Goal: Task Accomplishment & Management: Manage account settings

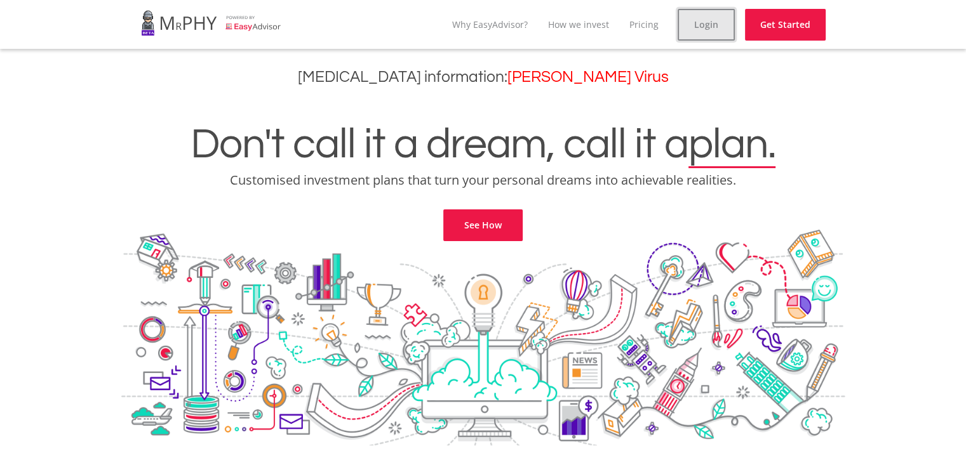
click at [696, 27] on link "Login" at bounding box center [705, 25] width 57 height 32
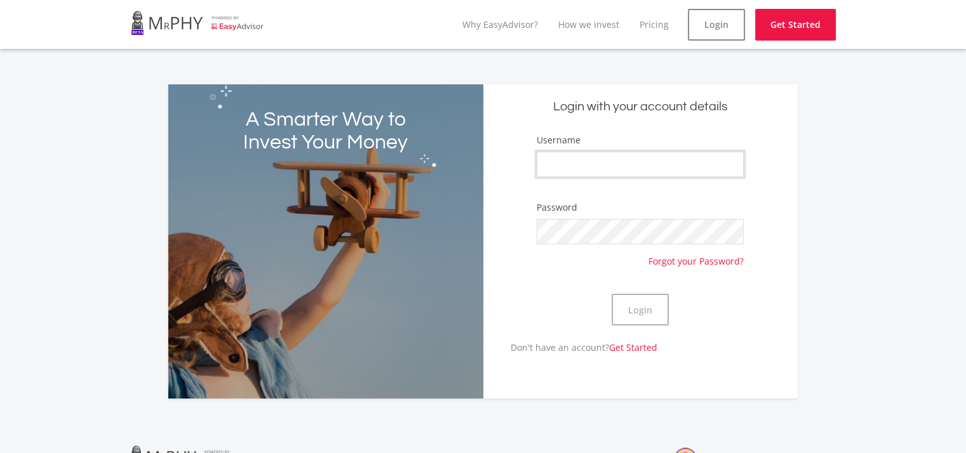
type input "mabhedlankosi"
click at [625, 302] on button "Login" at bounding box center [639, 310] width 57 height 32
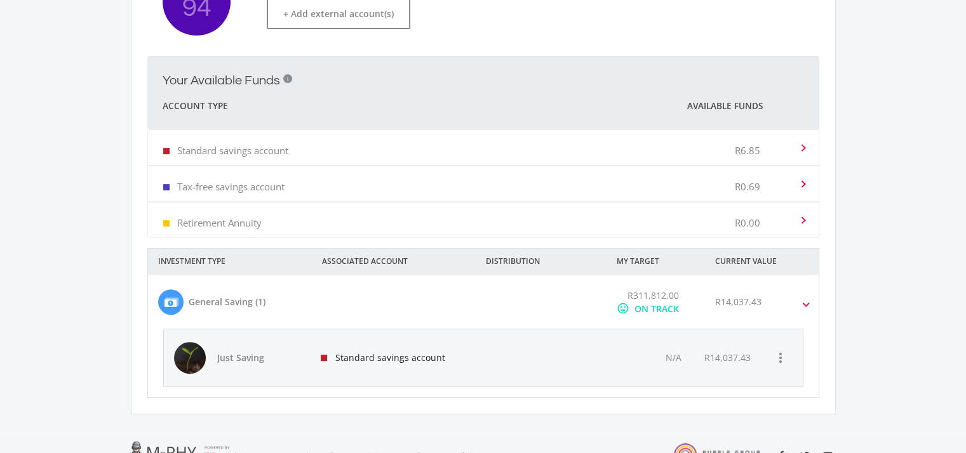
scroll to position [420, 0]
click at [508, 352] on div at bounding box center [540, 356] width 128 height 57
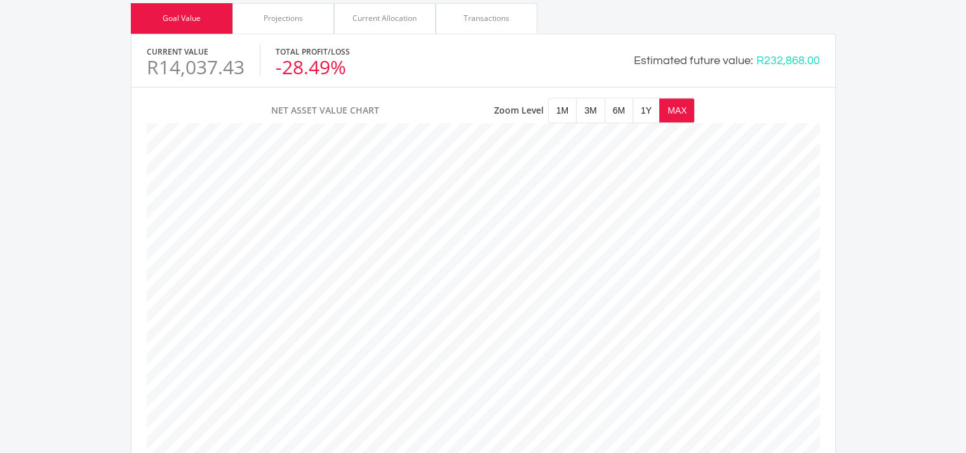
scroll to position [586, 0]
click at [470, 17] on div "Transactions" at bounding box center [486, 17] width 46 height 11
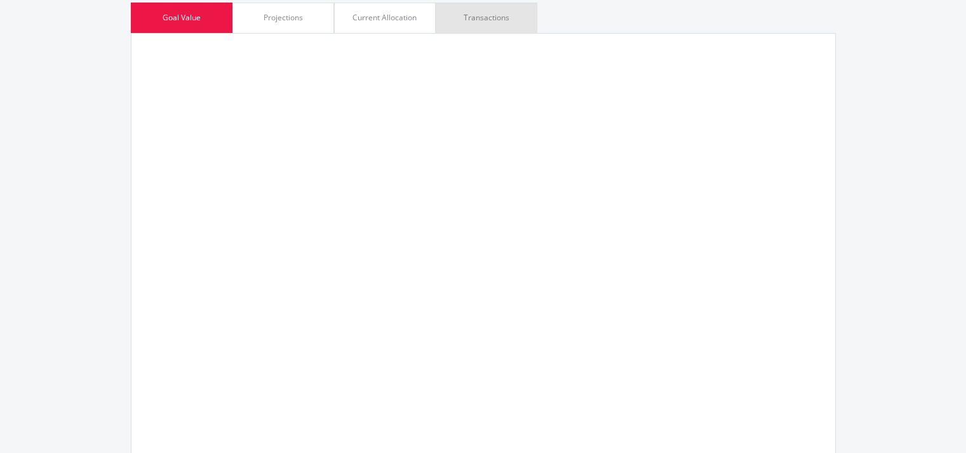
scroll to position [634432, 634124]
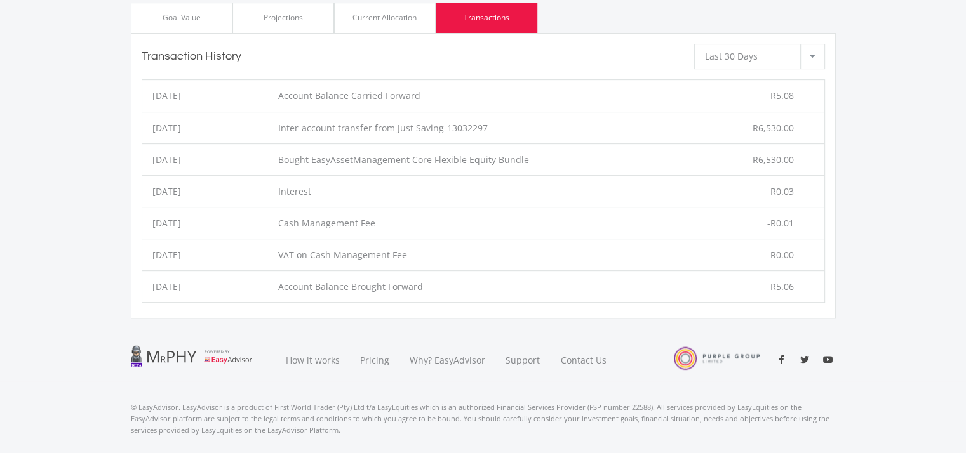
click at [807, 57] on div at bounding box center [812, 56] width 24 height 24
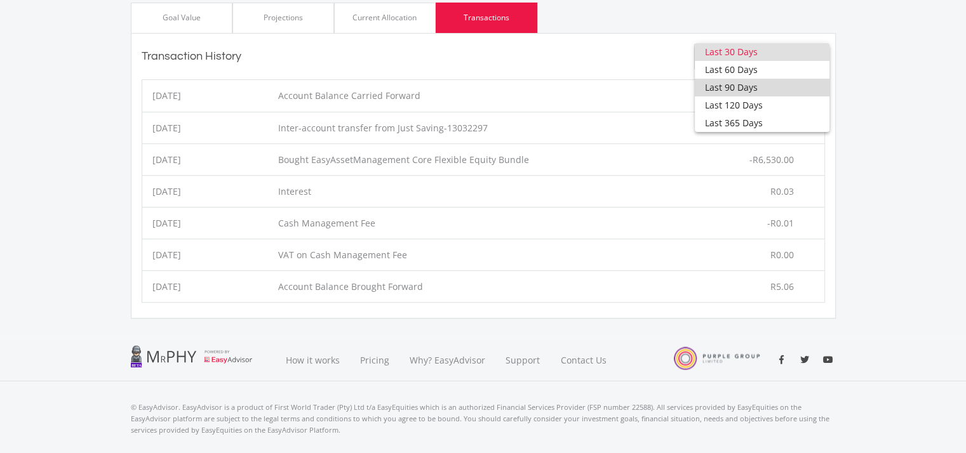
click at [767, 91] on span "Last 90 Days" at bounding box center [762, 88] width 114 height 18
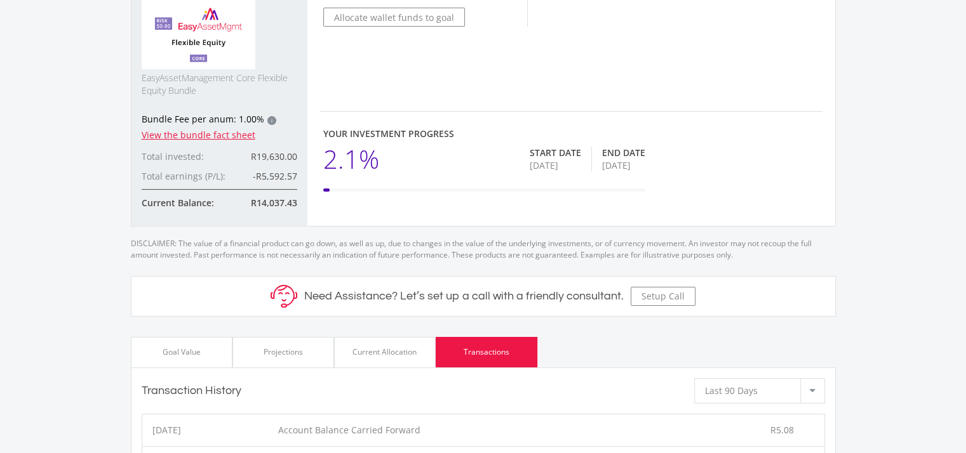
scroll to position [253, 0]
drag, startPoint x: 251, startPoint y: 202, endPoint x: 302, endPoint y: 197, distance: 51.7
click at [302, 197] on div "mode_edit Recommended Investment EasyAssetManagement Core Flexible Equity Bundl…" at bounding box center [219, 41] width 176 height 368
click at [327, 210] on div "mode_edit Recommended Investment EasyAssetManagement Core Flexible Equity Bundl…" at bounding box center [483, 40] width 705 height 369
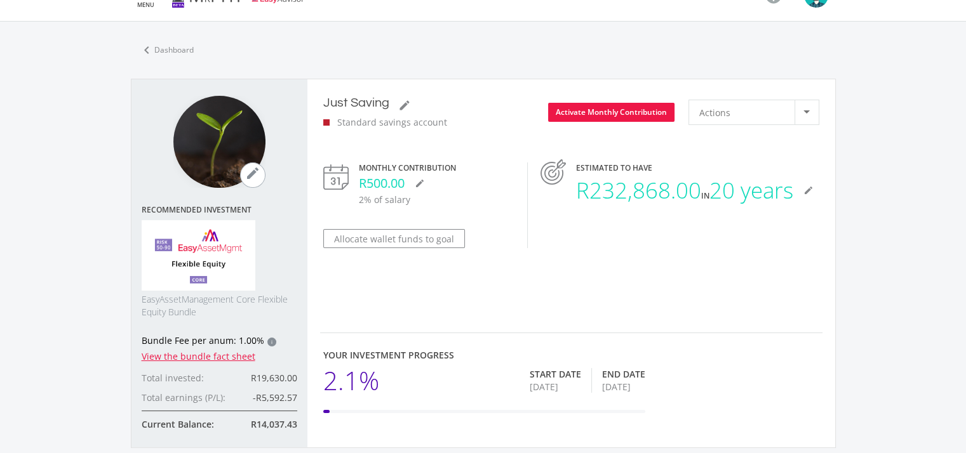
scroll to position [0, 0]
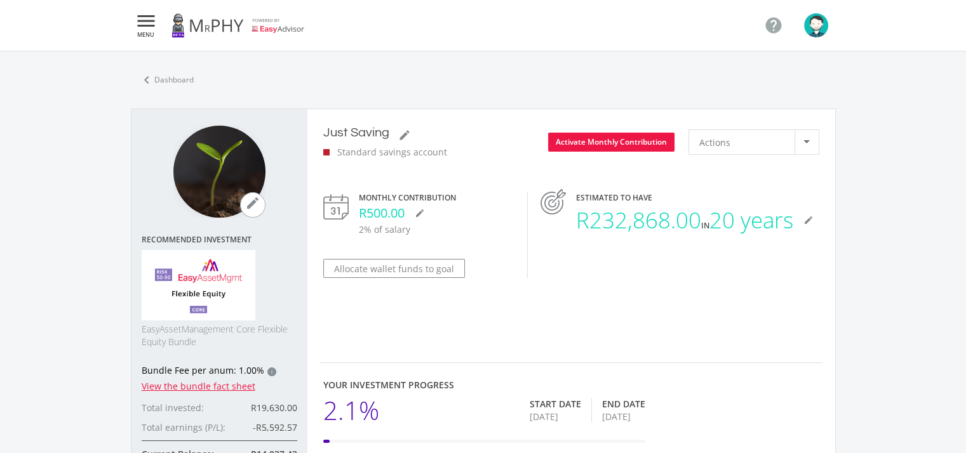
click at [818, 27] on img "button" at bounding box center [816, 25] width 24 height 24
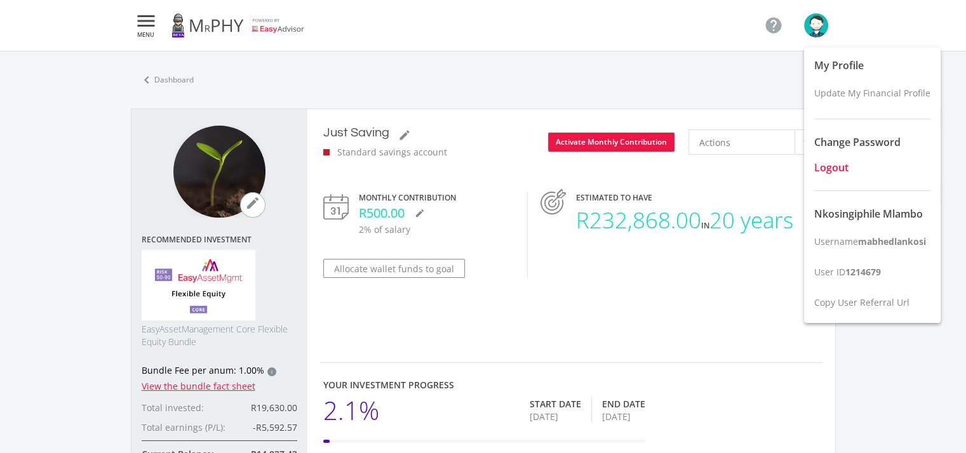
click at [830, 164] on span "Logout" at bounding box center [831, 168] width 34 height 14
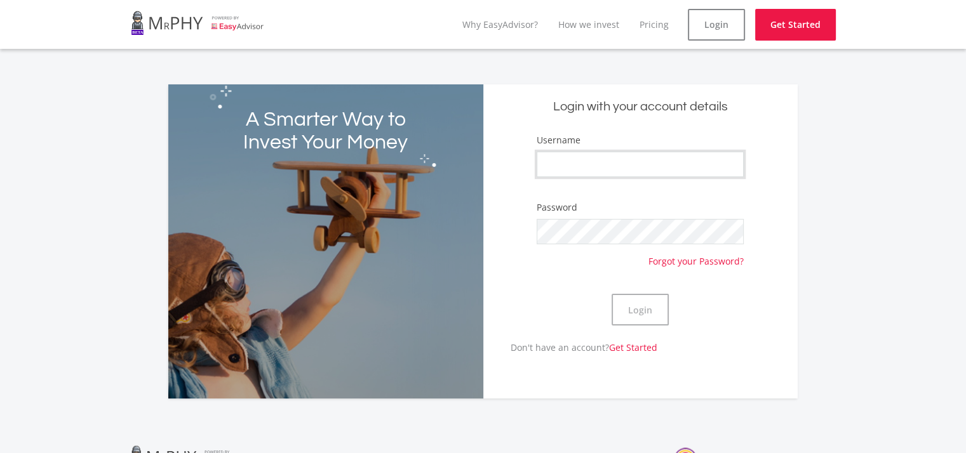
type input "mabhedlankosi"
